Goal: Subscribe to service/newsletter

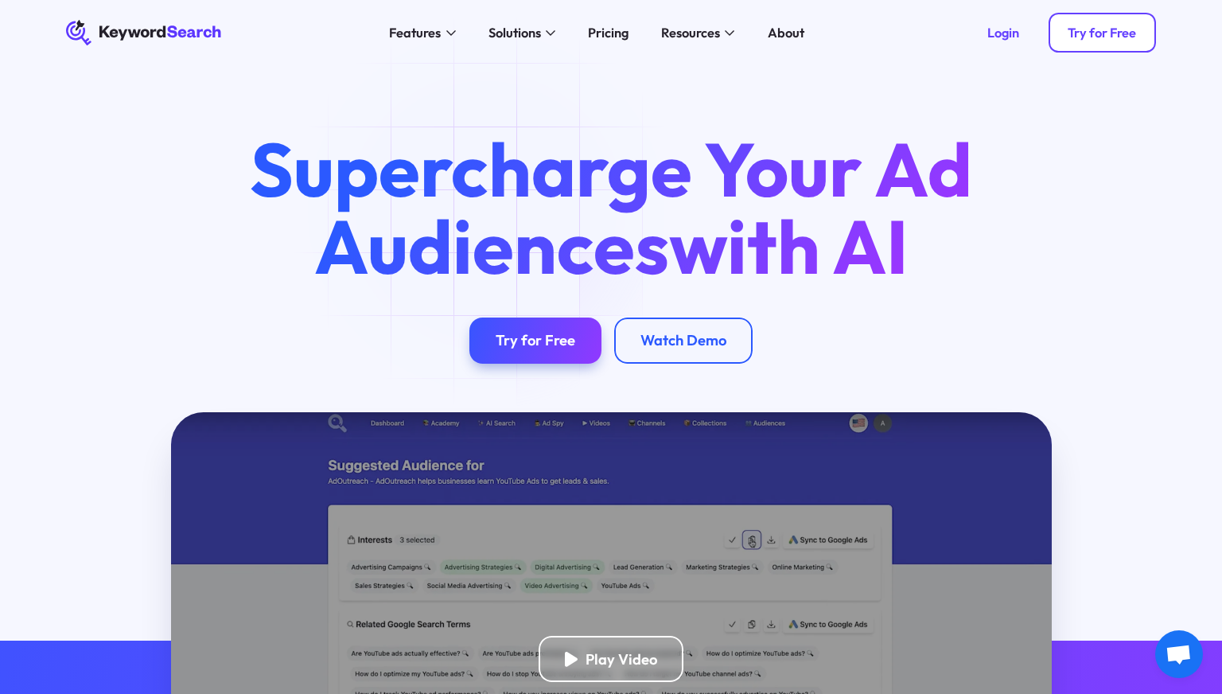
click at [1098, 37] on div "Try for Free" at bounding box center [1102, 33] width 68 height 17
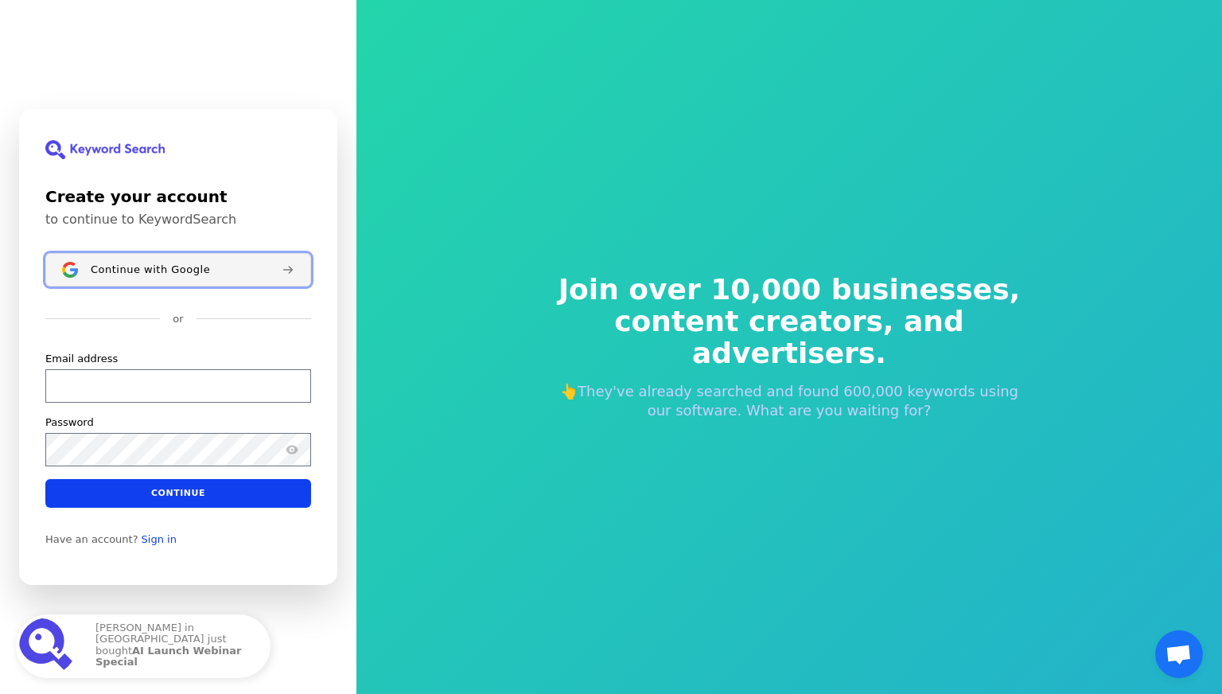
click at [189, 270] on span "Continue with Google" at bounding box center [150, 269] width 119 height 13
